Goal: Task Accomplishment & Management: Manage account settings

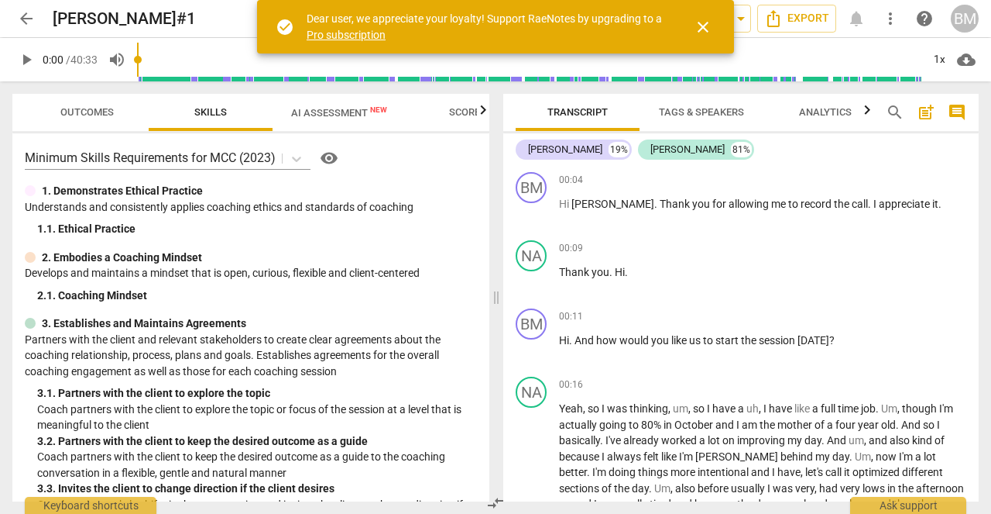
click at [23, 15] on span "arrow_back" at bounding box center [26, 18] width 19 height 19
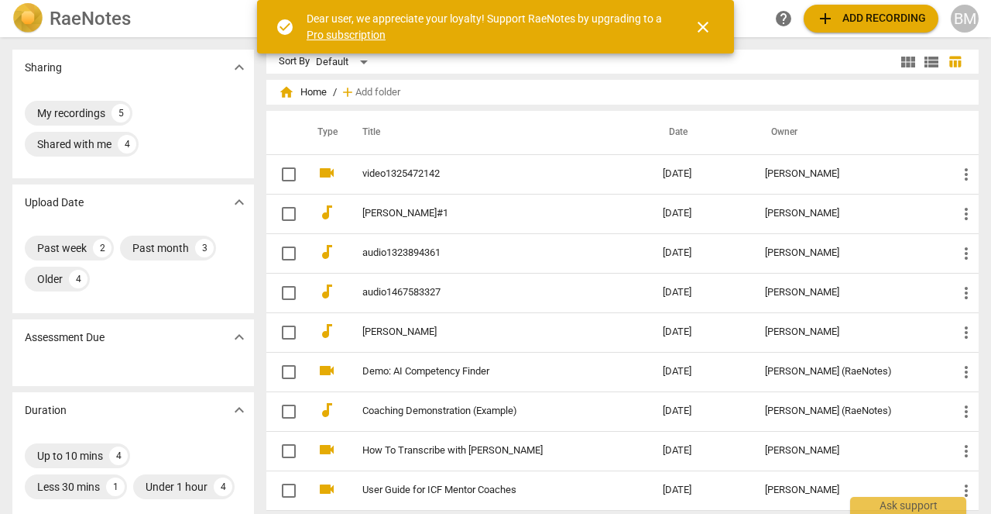
click at [894, 16] on span "add Add recording" at bounding box center [871, 18] width 110 height 19
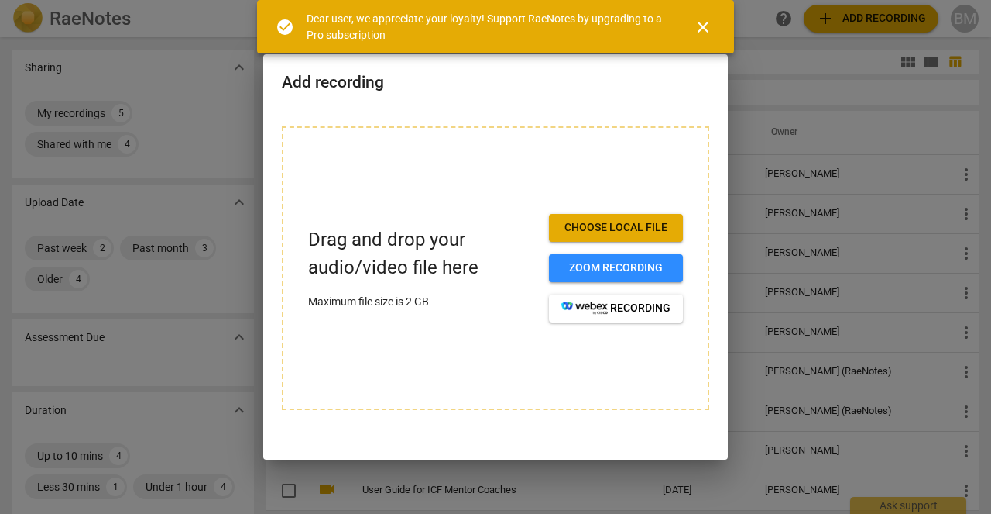
click at [650, 232] on span "Choose local file" at bounding box center [616, 227] width 109 height 15
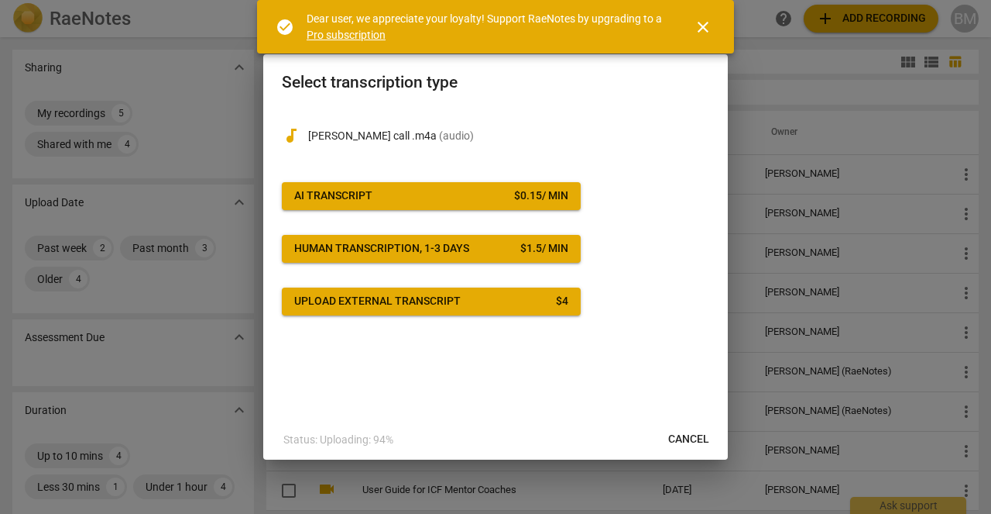
click at [455, 199] on span "AI Transcript $ 0.15 / min" at bounding box center [431, 195] width 274 height 15
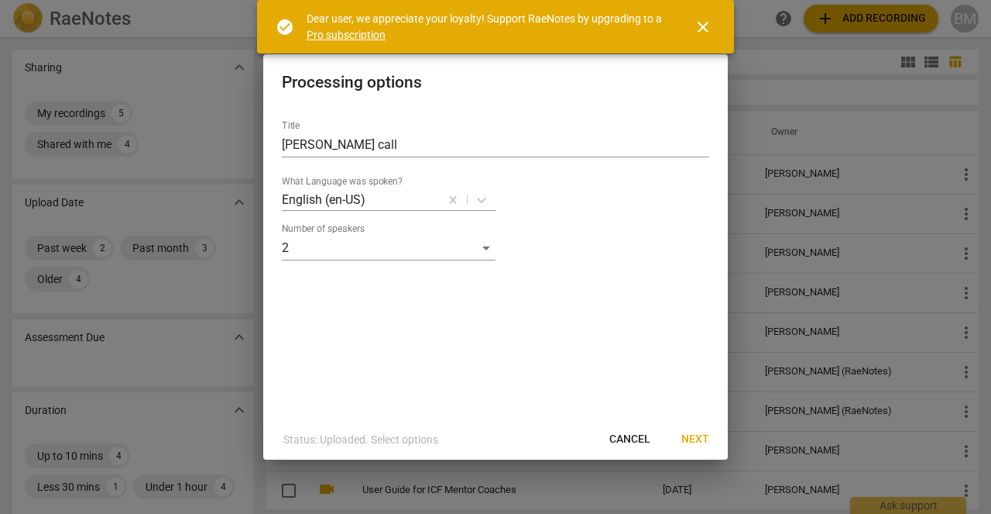
click at [693, 440] on span "Next" at bounding box center [696, 438] width 28 height 15
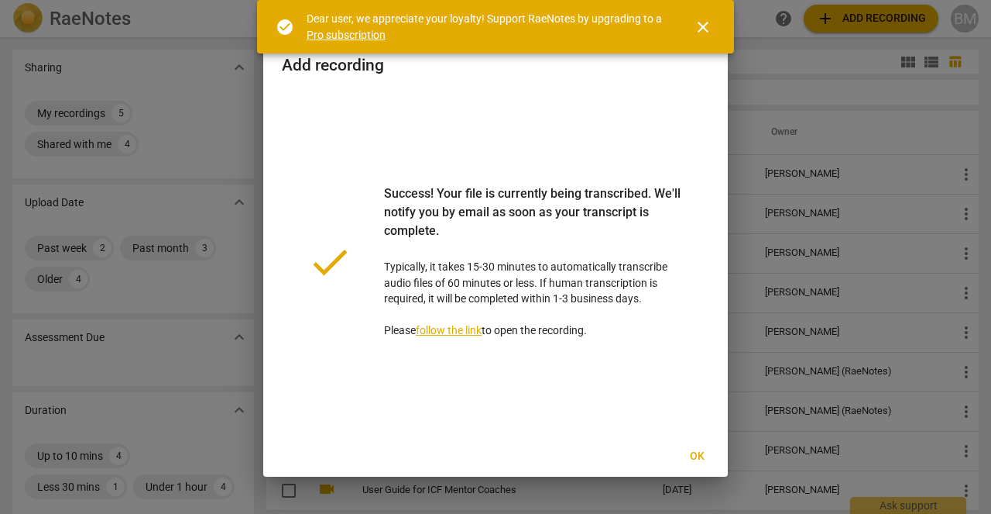
click at [704, 25] on span "close" at bounding box center [703, 27] width 19 height 19
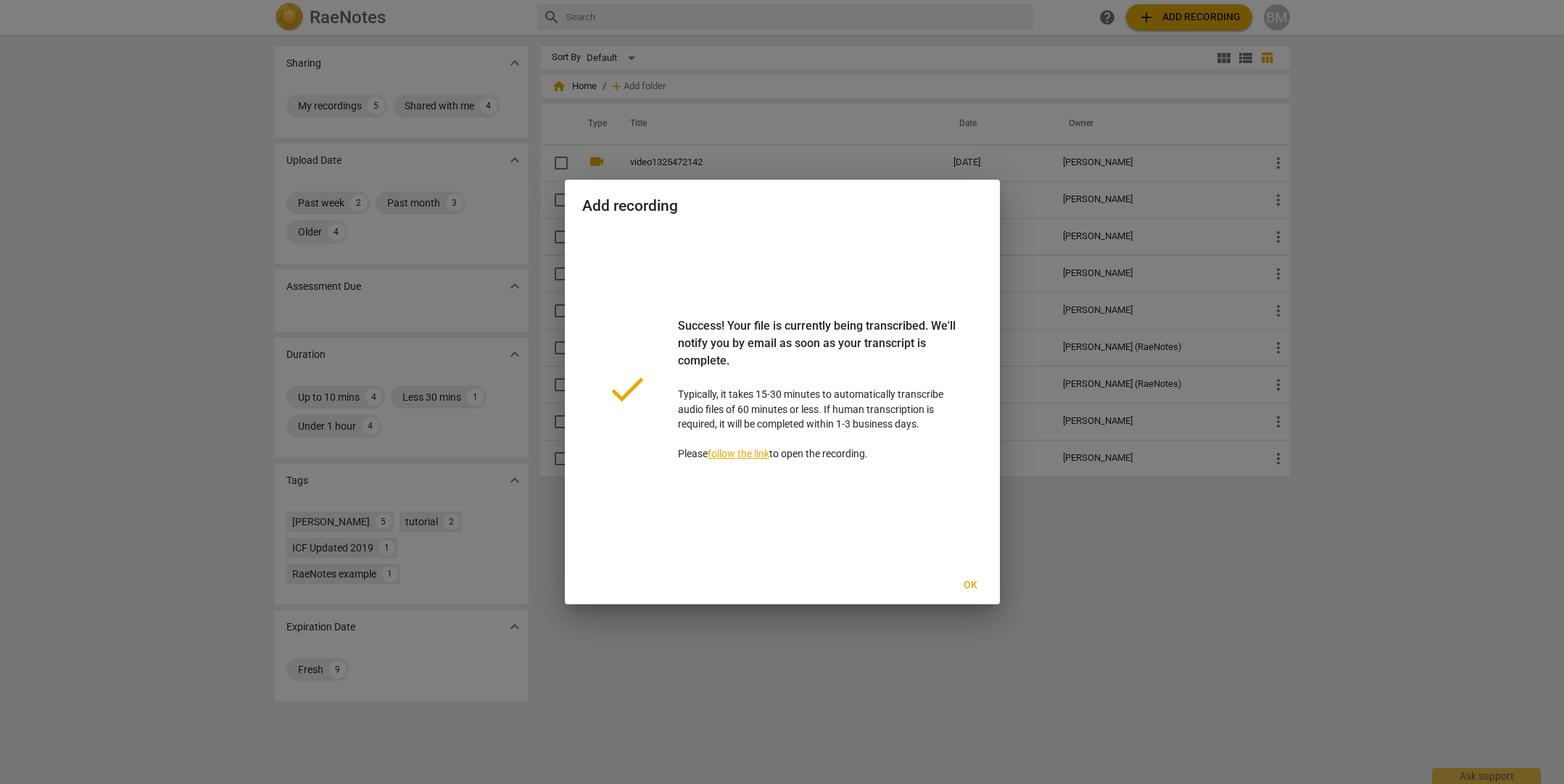
click at [928, 480] on span "Ok" at bounding box center [971, 585] width 23 height 14
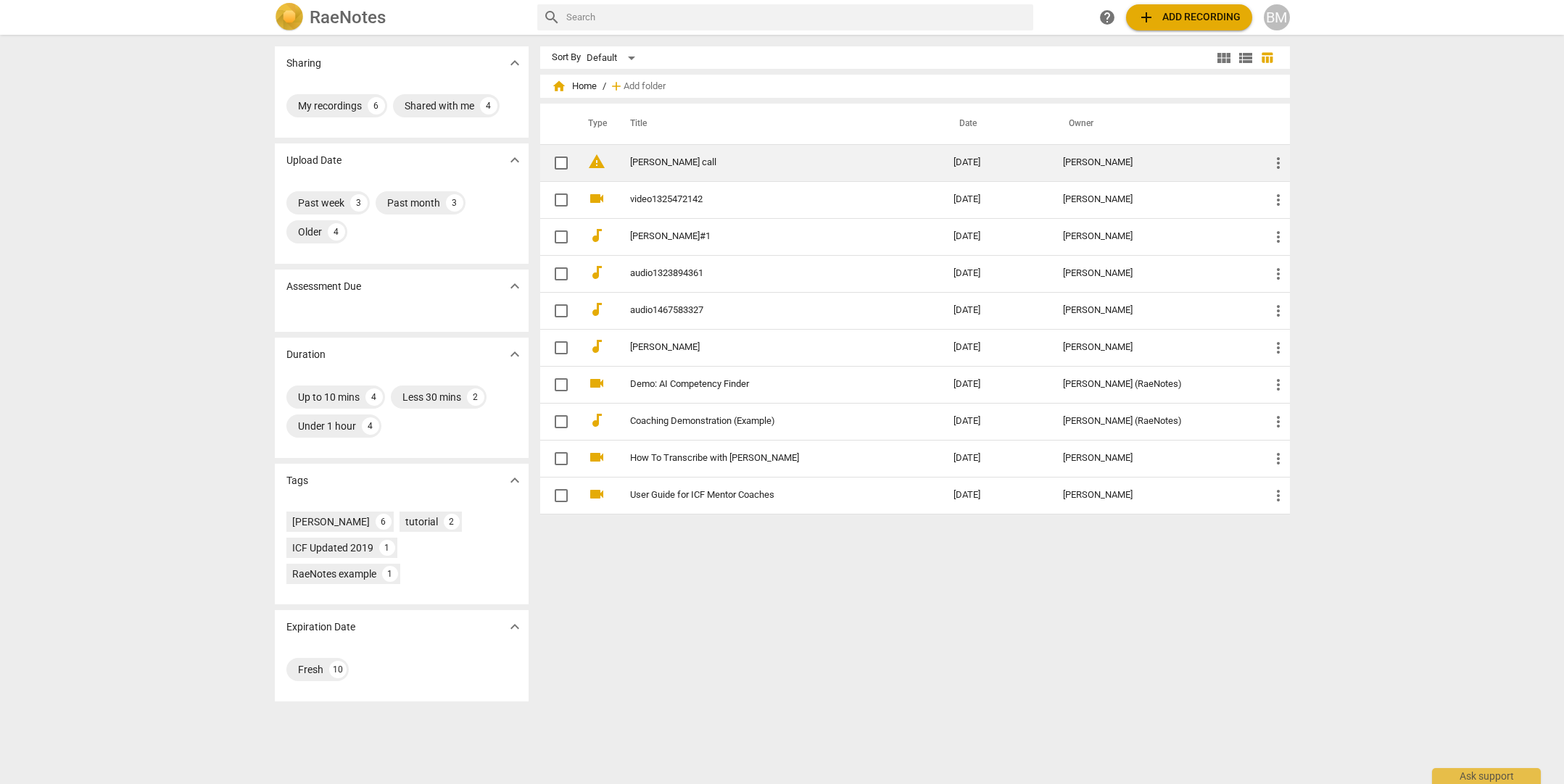
click at [650, 166] on link "[PERSON_NAME] call" at bounding box center [766, 163] width 271 height 11
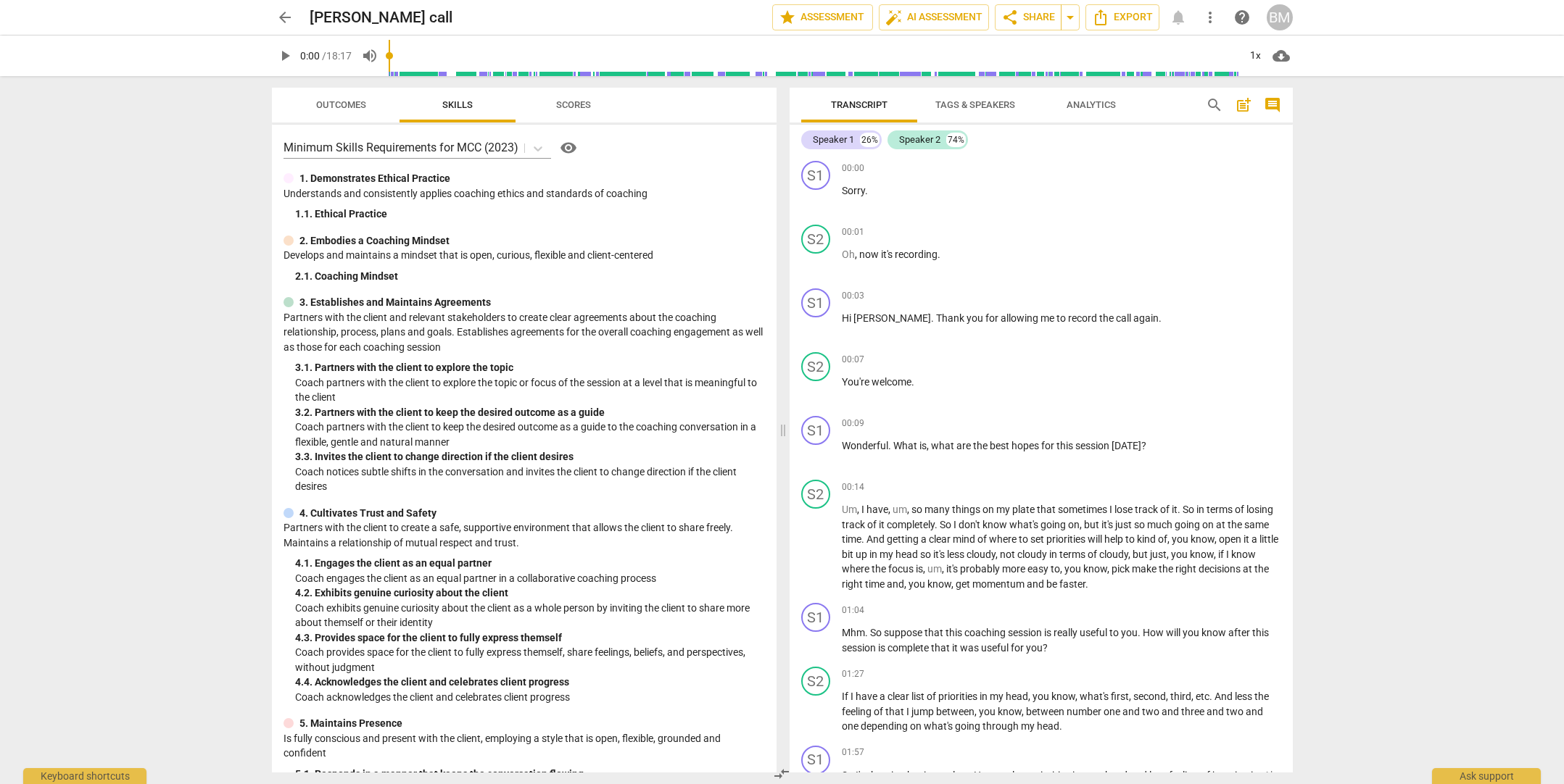
click at [928, 106] on span "Tags & Speakers" at bounding box center [974, 105] width 80 height 11
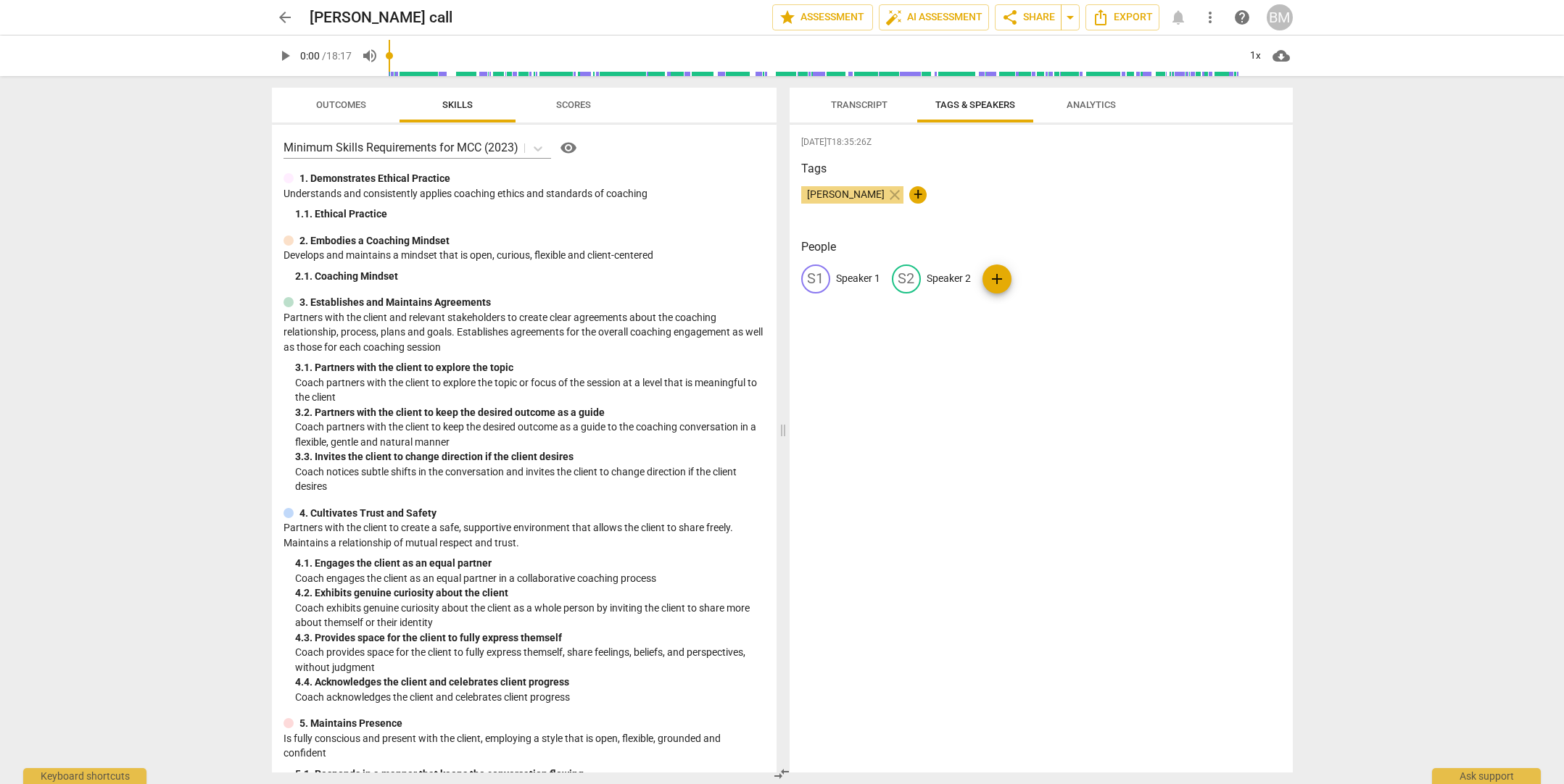
click at [844, 288] on div "S1 Speaker 1" at bounding box center [840, 279] width 79 height 29
type input "[PERSON_NAME]"
click at [928, 278] on p "Speaker 2" at bounding box center [1043, 279] width 44 height 15
type input "[PERSON_NAME]"
click at [928, 422] on div "[DATE]T18:35:26Z Tags [PERSON_NAME] close + People [PERSON_NAME] Martini edit R…" at bounding box center [1041, 448] width 504 height 647
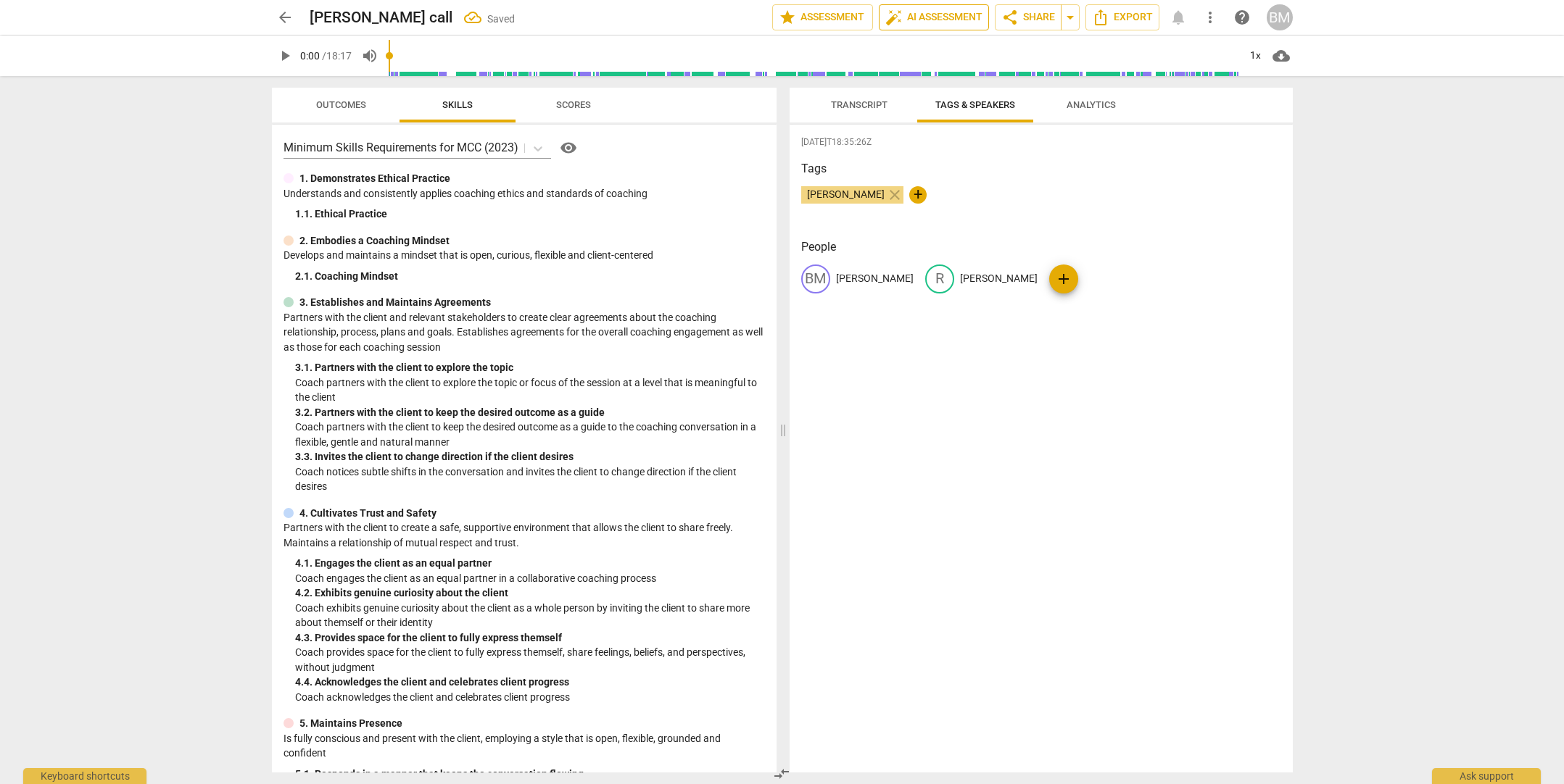
click at [917, 14] on span "auto_fix_high AI Assessment" at bounding box center [934, 17] width 97 height 18
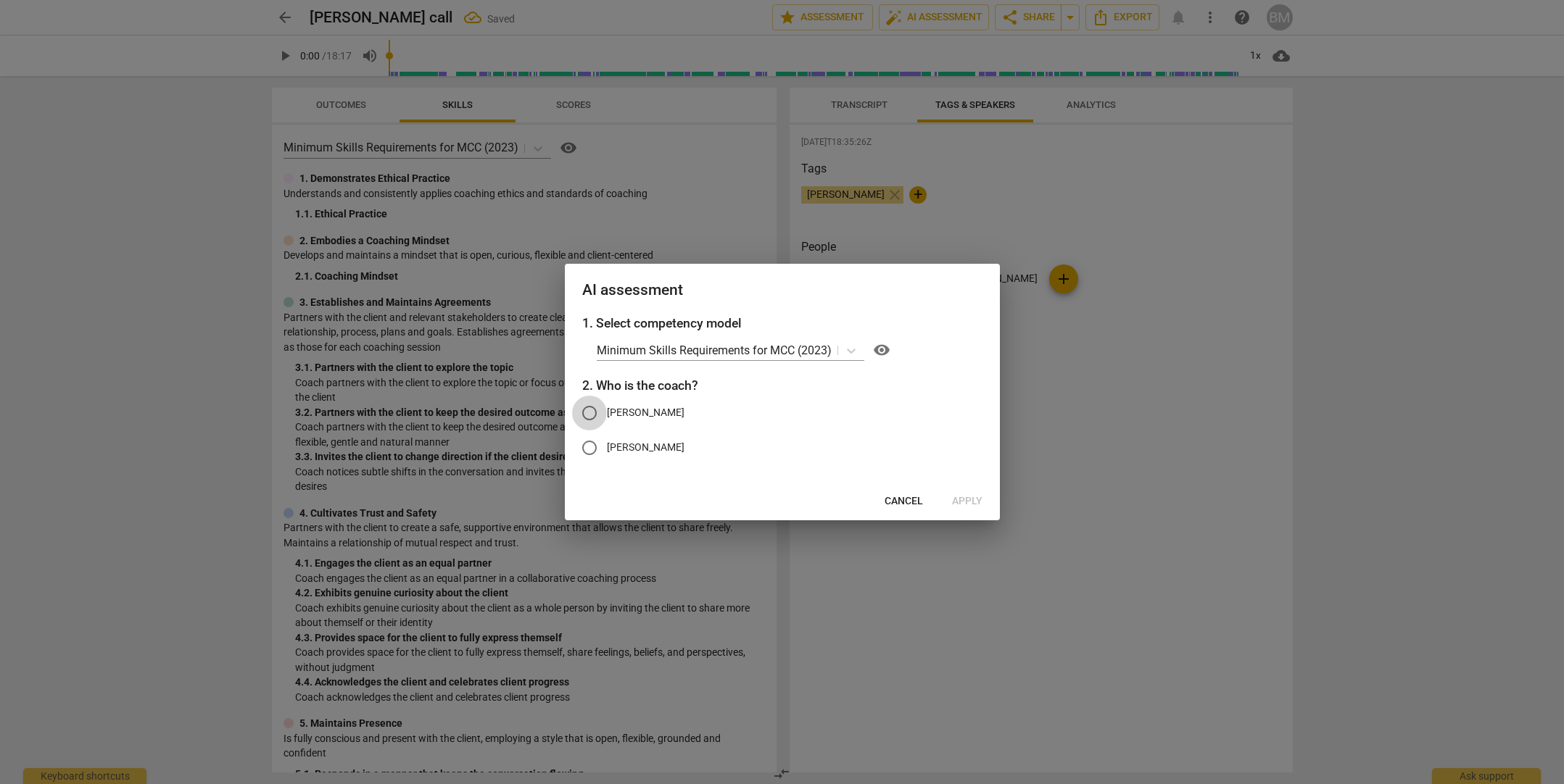
click at [596, 417] on input "[PERSON_NAME]" at bounding box center [589, 413] width 35 height 35
radio input "true"
click at [928, 480] on span "Apply" at bounding box center [967, 501] width 31 height 14
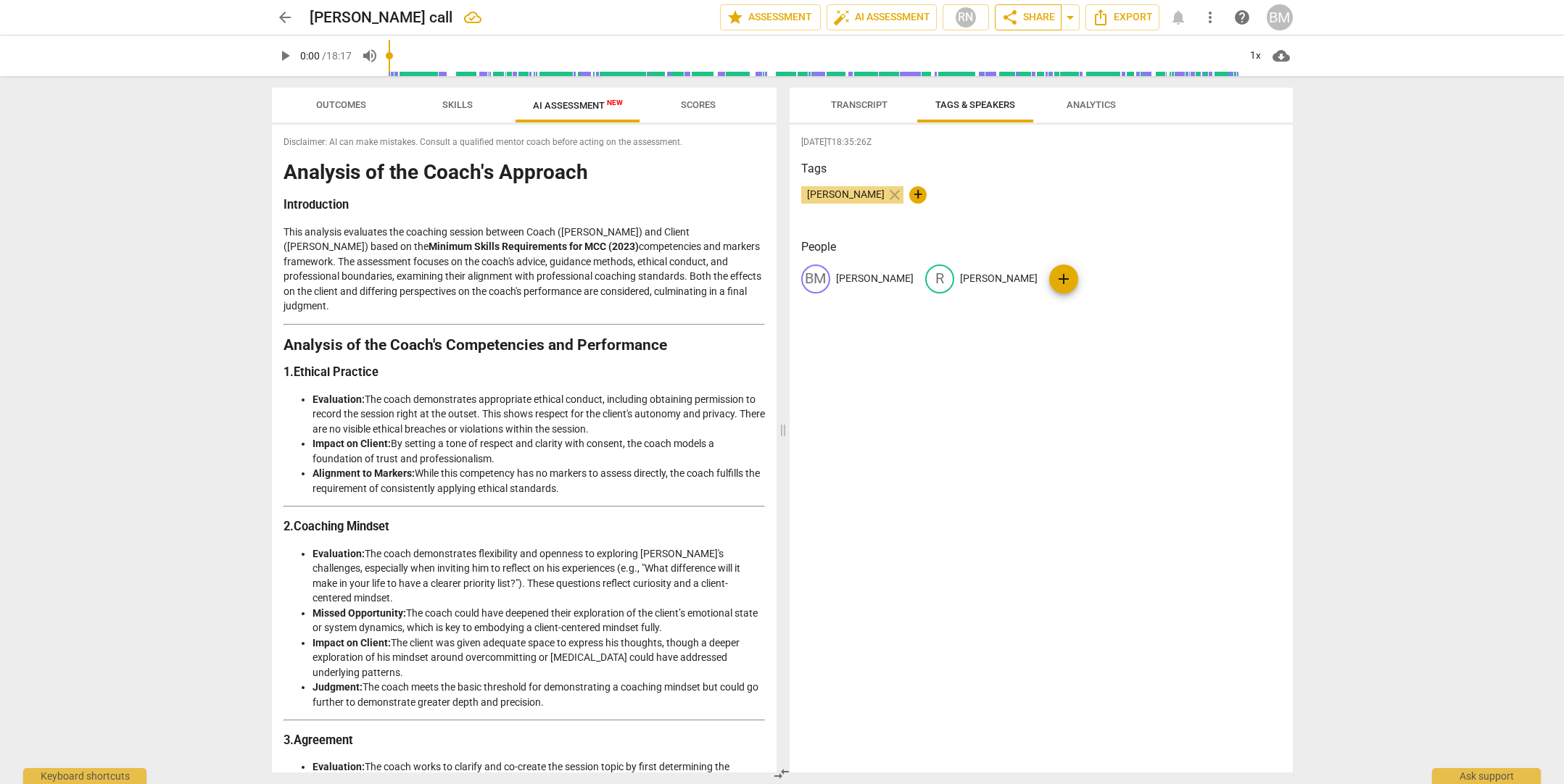
click at [928, 14] on span "share Share" at bounding box center [1028, 17] width 53 height 18
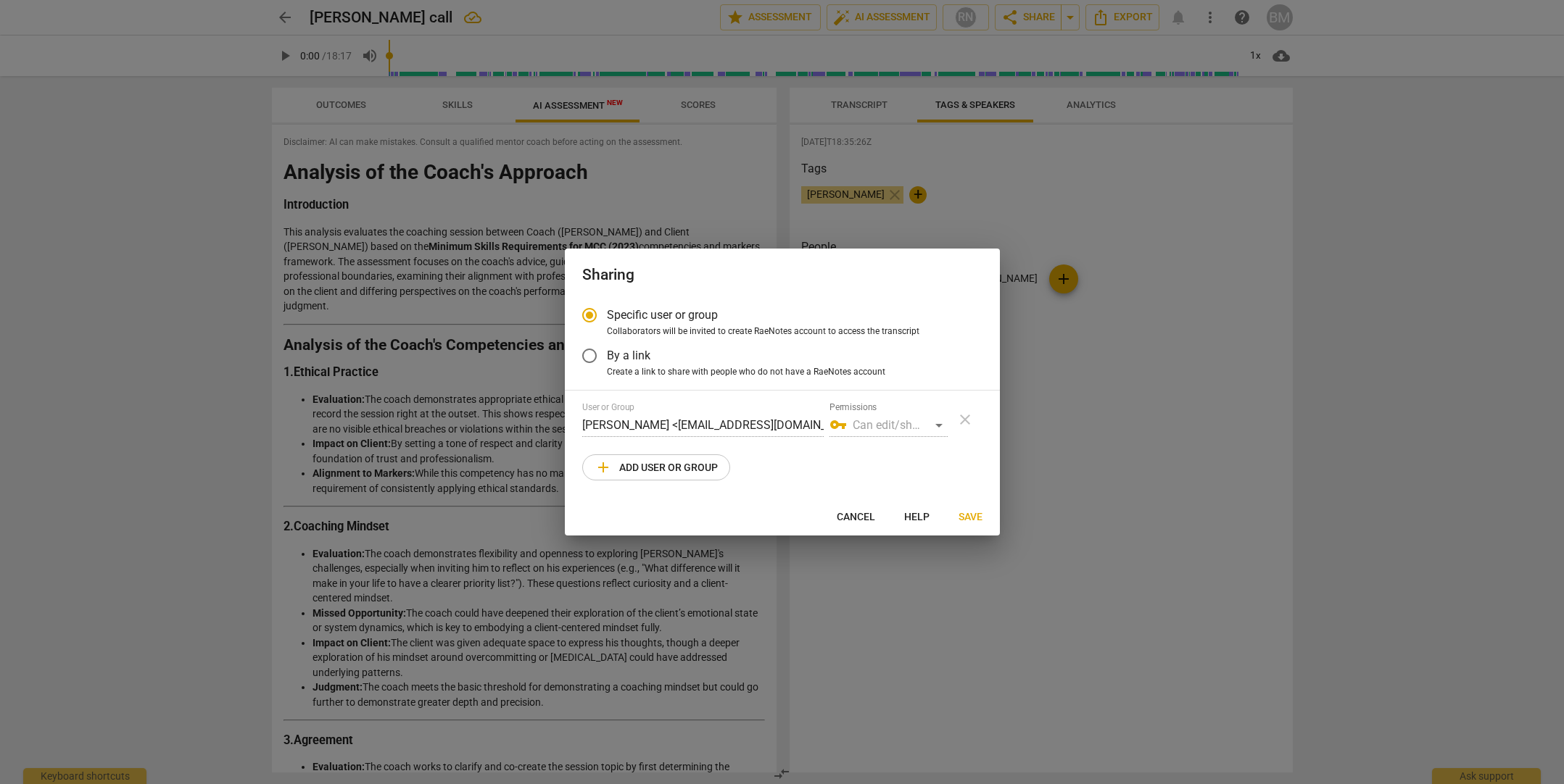
click at [880, 423] on div "vpn_key Can edit/share" at bounding box center [888, 425] width 118 height 23
click at [882, 427] on div "vpn_key Can edit/share" at bounding box center [888, 425] width 118 height 23
click at [845, 427] on div "vpn_key Can edit/share" at bounding box center [888, 425] width 118 height 23
click at [654, 471] on span "add Add user or group" at bounding box center [656, 467] width 124 height 18
radio input "false"
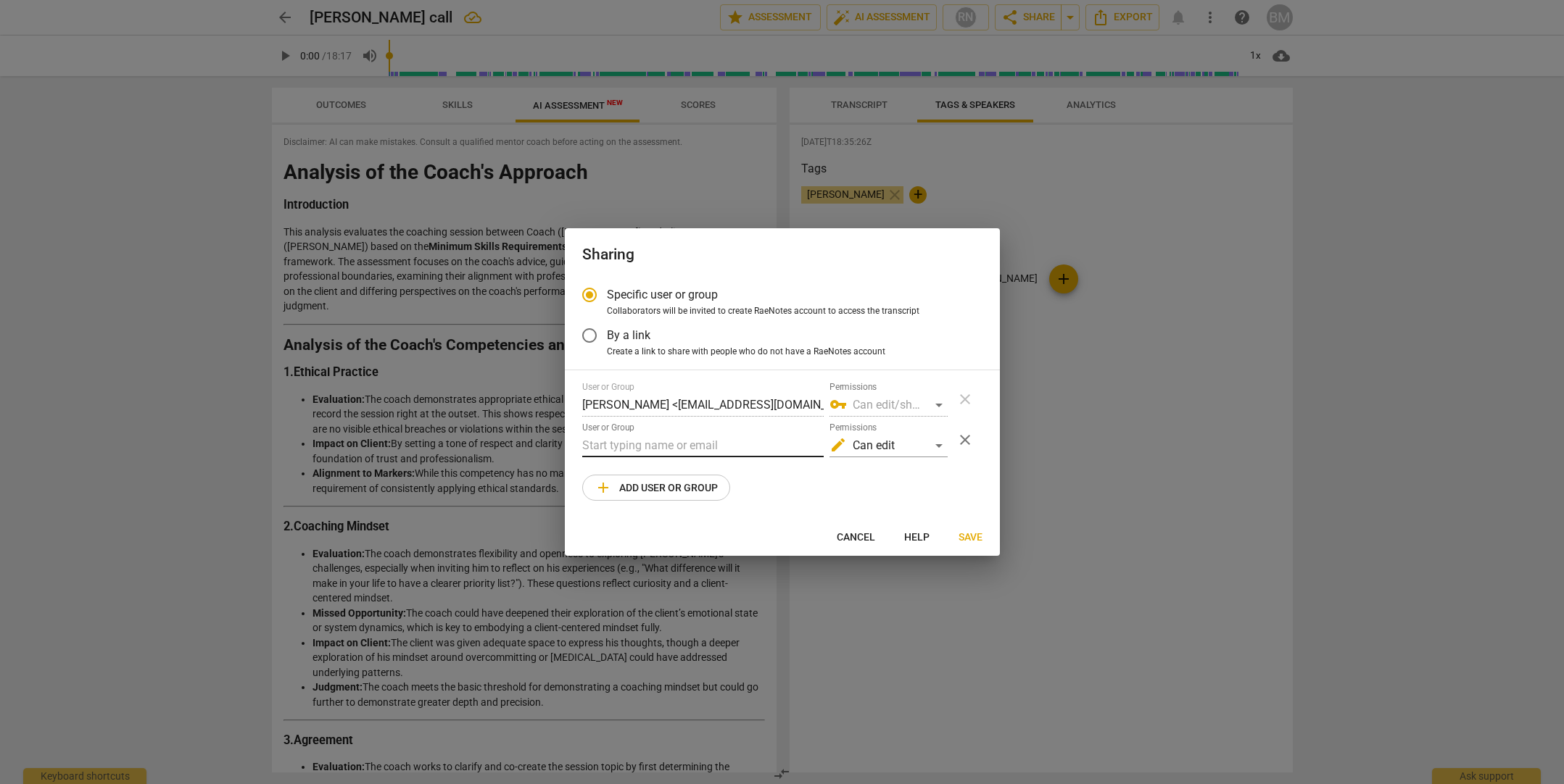
click at [617, 442] on input "text" at bounding box center [703, 445] width 241 height 23
paste input "[URL][DOMAIN_NAME]"
type input "[URL][DOMAIN_NAME]"
drag, startPoint x: 778, startPoint y: 444, endPoint x: 503, endPoint y: 440, distance: 275.0
click at [503, 440] on div "Sharing Specific user or group Collaborators will be invited to create RaeNotes…" at bounding box center [782, 392] width 1564 height 784
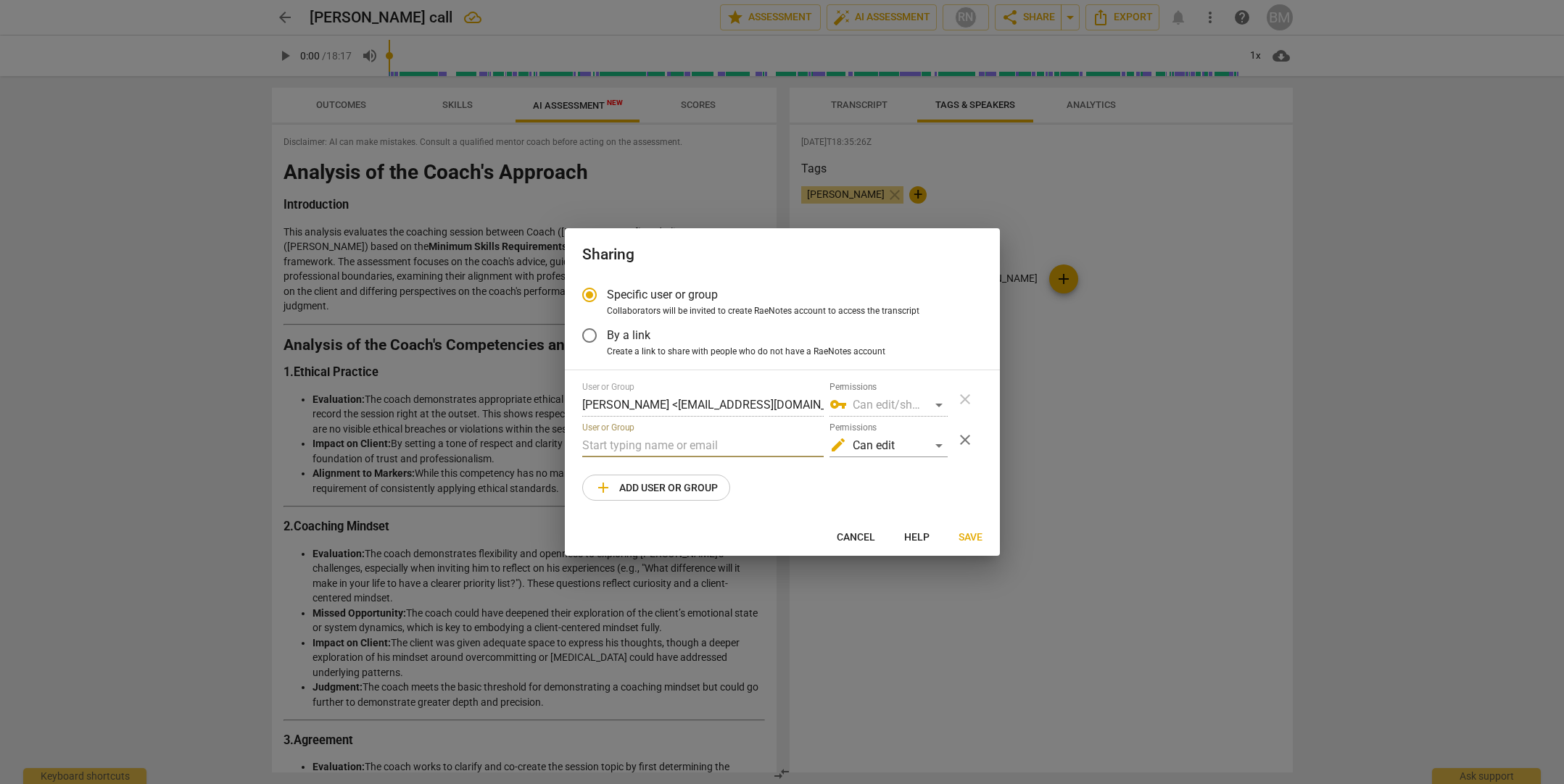
click at [711, 449] on input "text" at bounding box center [703, 445] width 241 height 23
paste input "[EMAIL_ADDRESS][PERSON_NAME][DOMAIN_NAME]"
type input "[EMAIL_ADDRESS][PERSON_NAME][DOMAIN_NAME]"
click at [893, 443] on div "edit Can edit" at bounding box center [888, 445] width 118 height 23
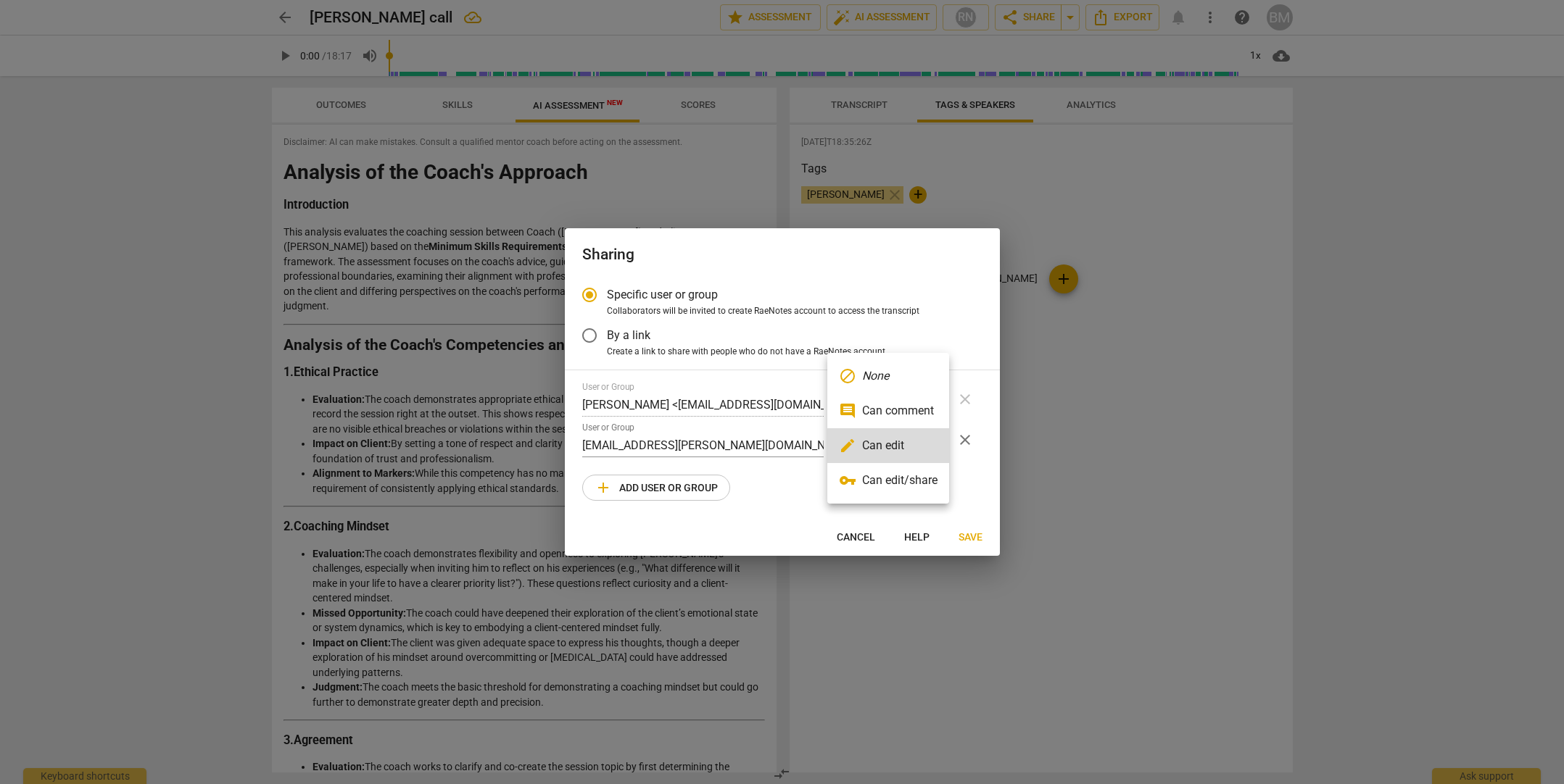
click at [894, 480] on li "vpn_key Can edit/share" at bounding box center [888, 480] width 122 height 35
click at [870, 443] on div "vpn_key Can edit/share" at bounding box center [888, 445] width 118 height 23
click at [870, 443] on li "vpn_key Can edit/share" at bounding box center [888, 445] width 122 height 35
click at [928, 480] on span "Save" at bounding box center [971, 537] width 24 height 14
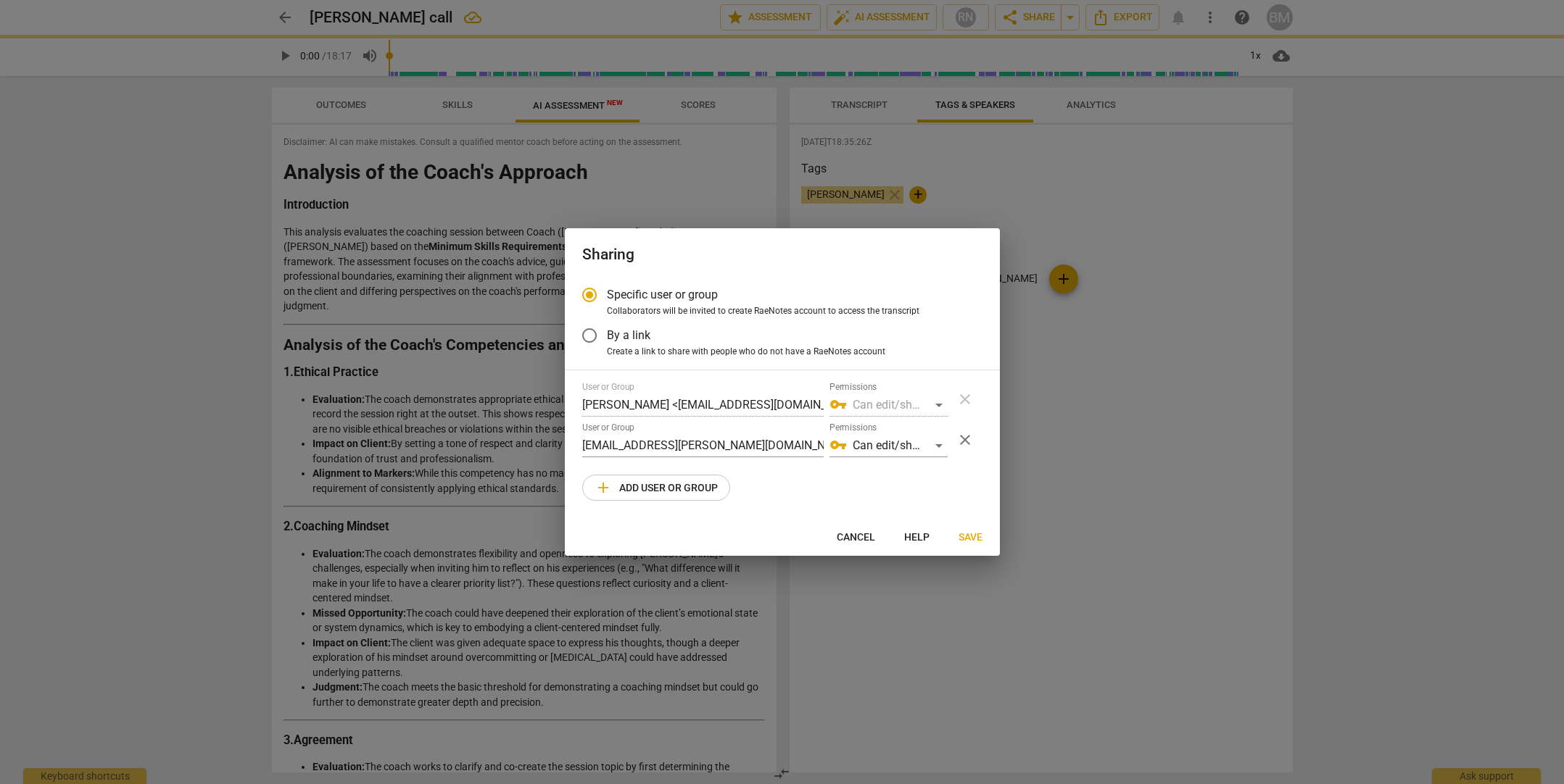
radio input "false"
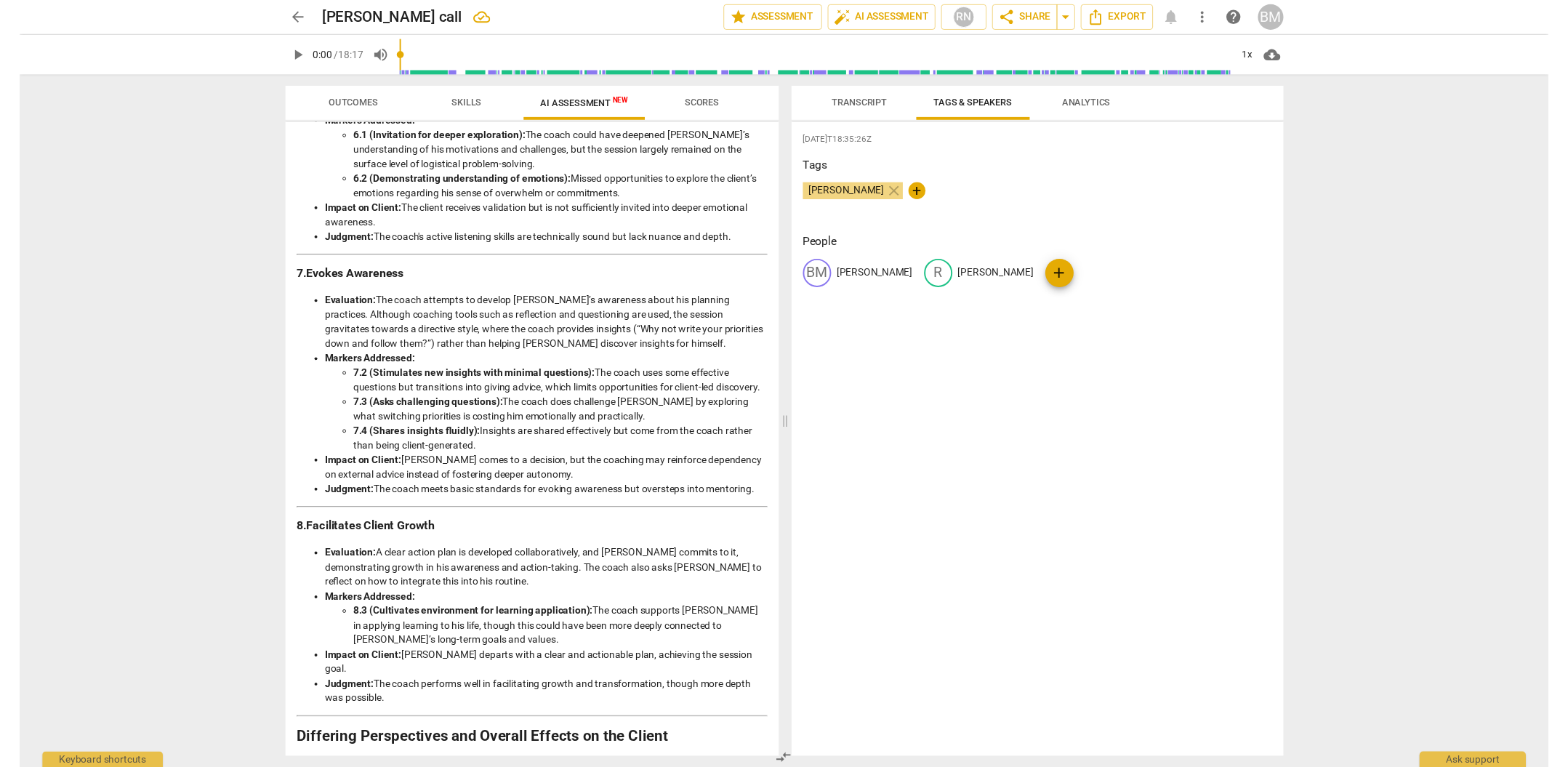
scroll to position [1781, 0]
